Goal: Check status

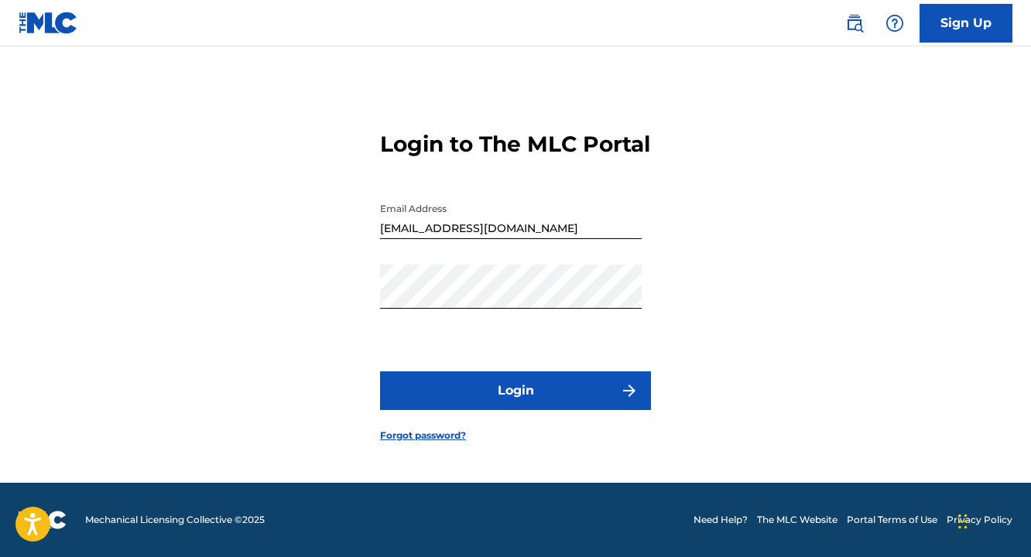
click at [595, 410] on button "Login" at bounding box center [515, 391] width 271 height 39
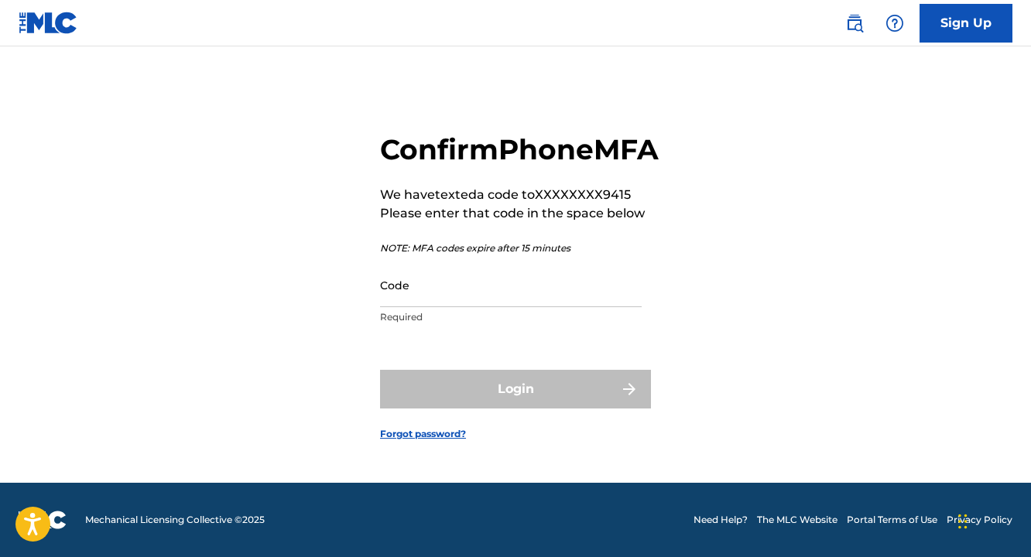
click at [539, 307] on input "Code" at bounding box center [511, 285] width 262 height 44
paste input "653014"
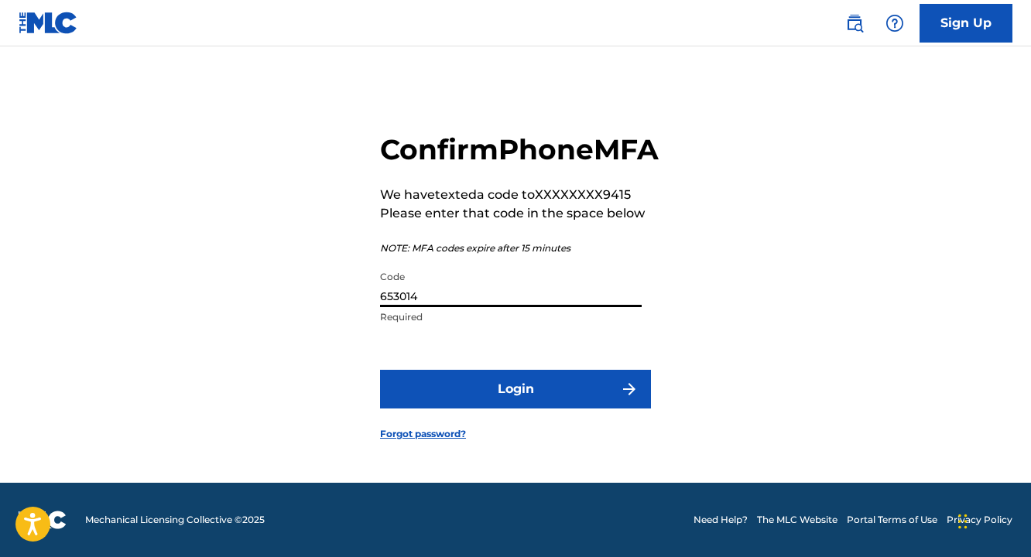
type input "653014"
click at [596, 403] on button "Login" at bounding box center [515, 389] width 271 height 39
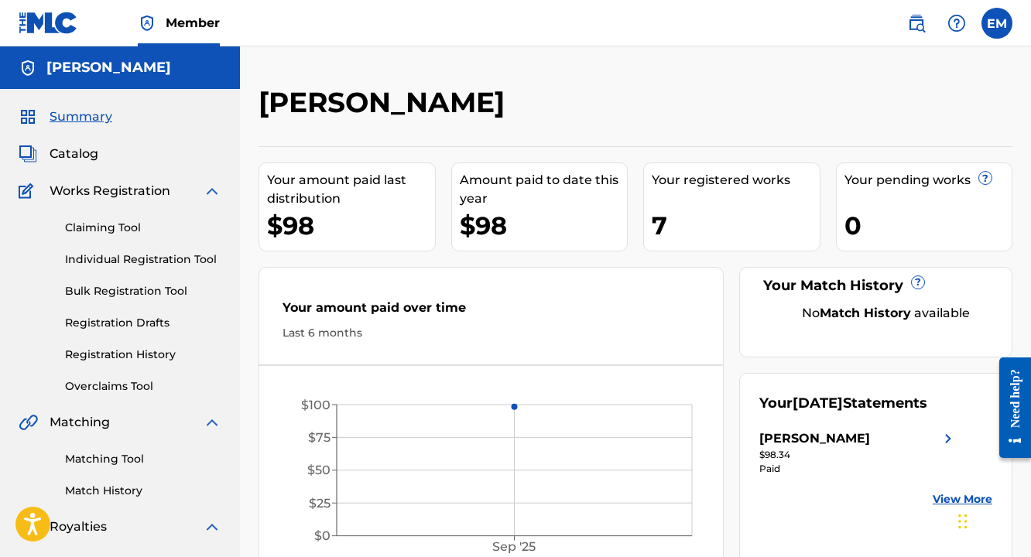
click at [562, 199] on div "Amount paid to date this year" at bounding box center [544, 189] width 168 height 37
click at [396, 208] on div "$98" at bounding box center [351, 225] width 168 height 35
click at [444, 321] on div "Your amount paid over time" at bounding box center [491, 312] width 417 height 26
